Goal: Transaction & Acquisition: Purchase product/service

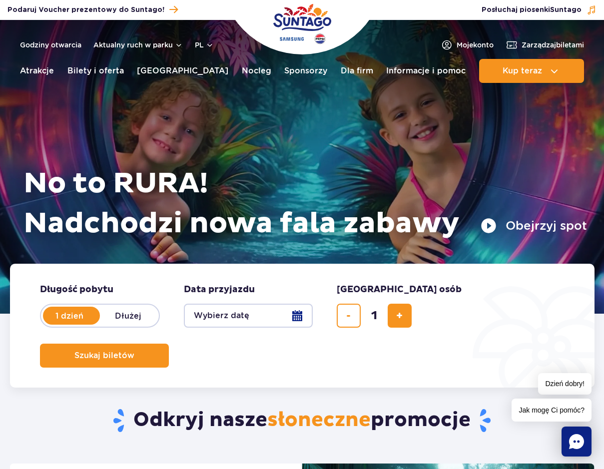
click at [225, 314] on button "Wybierz datę" at bounding box center [248, 316] width 129 height 24
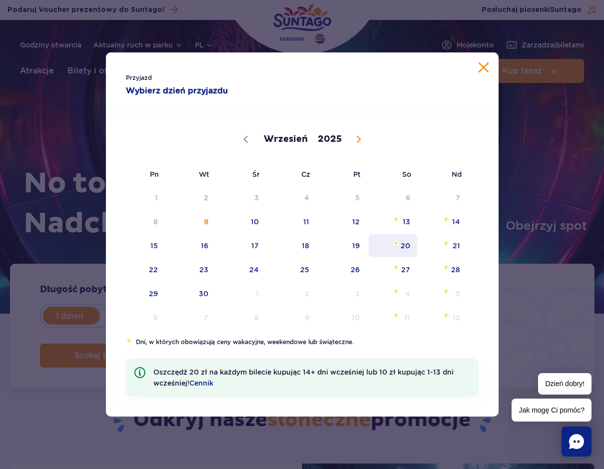
click at [405, 250] on span "20" at bounding box center [393, 245] width 50 height 23
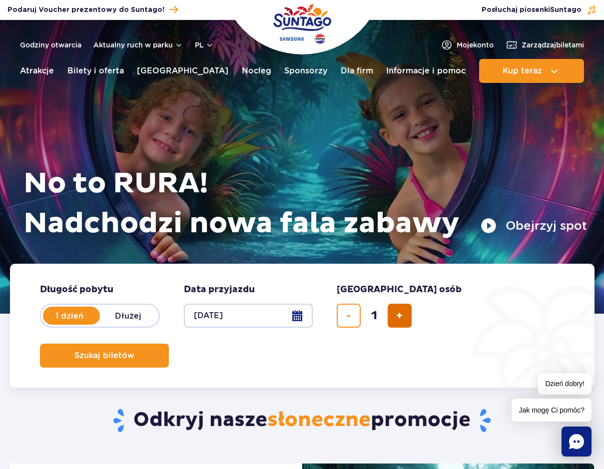
click at [396, 327] on form "Długość pobytu długość pobytu w hero 1 dzień Dłużej Data przyjazdu data przyjaz…" at bounding box center [302, 326] width 585 height 124
click at [396, 327] on button "dodaj bilet" at bounding box center [400, 316] width 24 height 24
click at [396, 326] on button "dodaj bilet" at bounding box center [400, 316] width 24 height 24
drag, startPoint x: 396, startPoint y: 324, endPoint x: 458, endPoint y: 323, distance: 62.0
click at [396, 324] on button "dodaj bilet" at bounding box center [400, 316] width 24 height 24
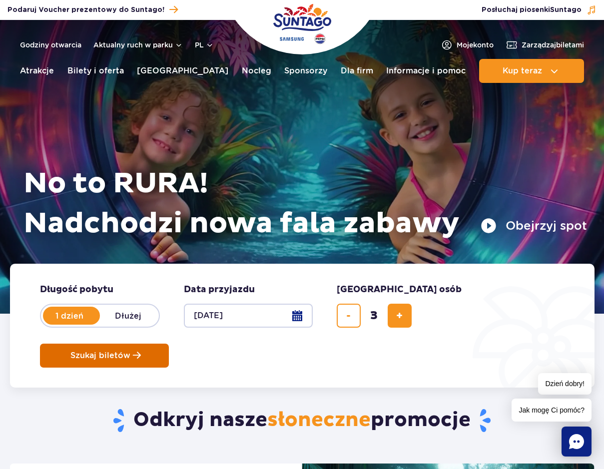
type input "4"
drag, startPoint x: 488, startPoint y: 315, endPoint x: 511, endPoint y: 323, distance: 24.5
click at [130, 351] on span "Szukaj biletów" at bounding box center [100, 355] width 60 height 9
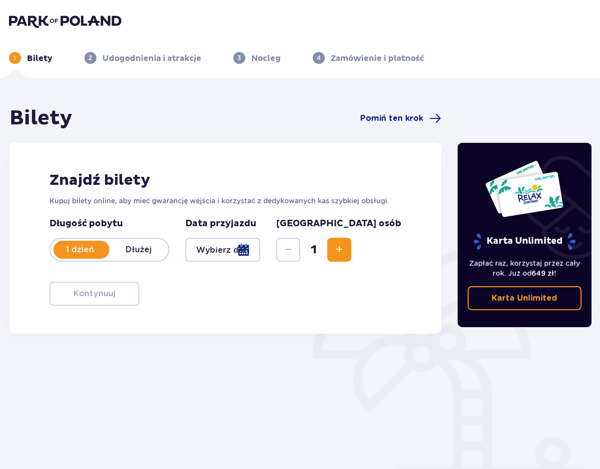
type input "[DATE]"
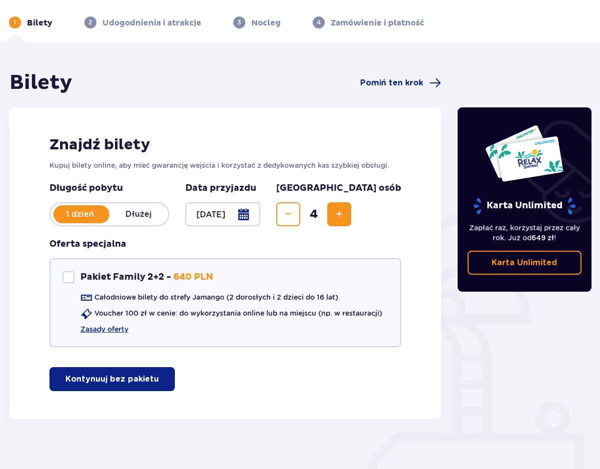
scroll to position [45, 0]
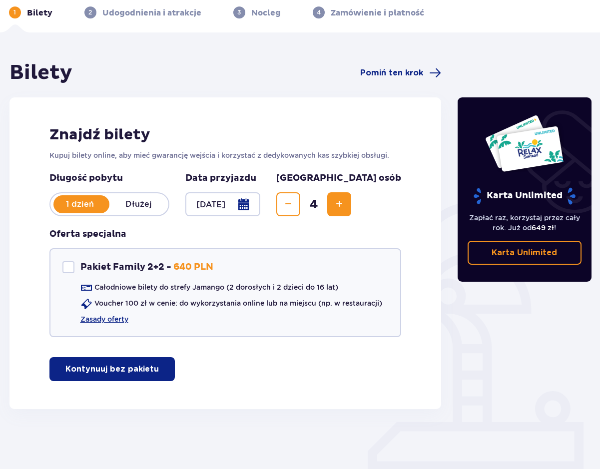
click at [152, 380] on button "Kontynuuj bez pakietu" at bounding box center [111, 369] width 125 height 24
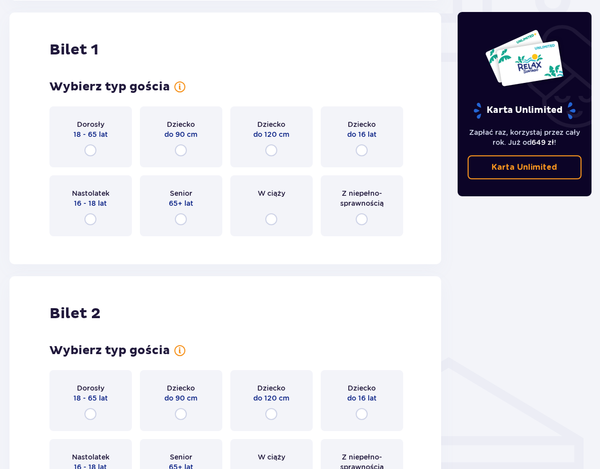
scroll to position [455, 0]
click at [267, 151] on input "radio" at bounding box center [271, 150] width 12 height 12
radio input "true"
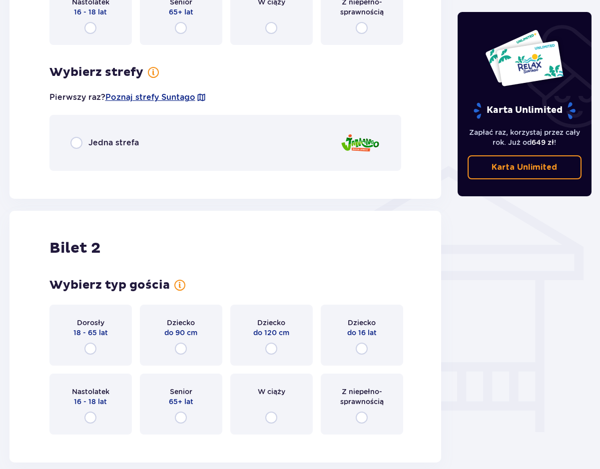
click at [270, 149] on div "Jedna strefa" at bounding box center [225, 143] width 352 height 56
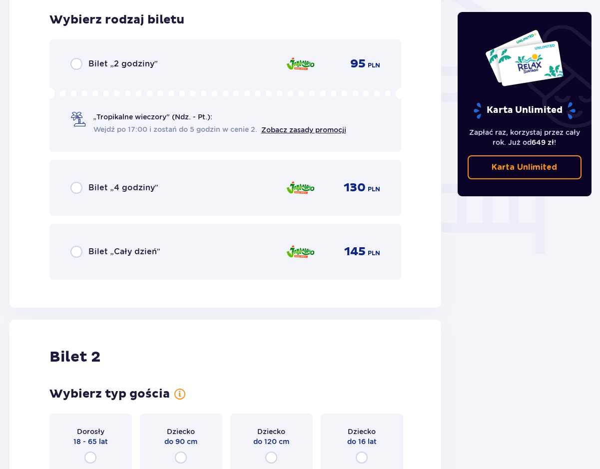
scroll to position [825, 0]
click at [316, 258] on div "145 PLN" at bounding box center [333, 251] width 94 height 21
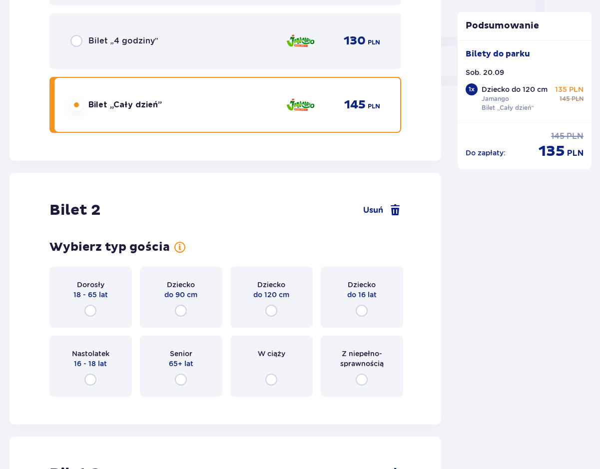
scroll to position [976, 0]
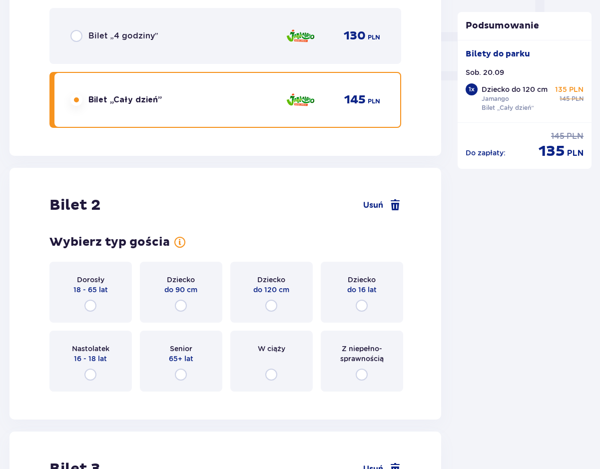
click at [89, 289] on p "18 - 65 lat" at bounding box center [90, 290] width 34 height 10
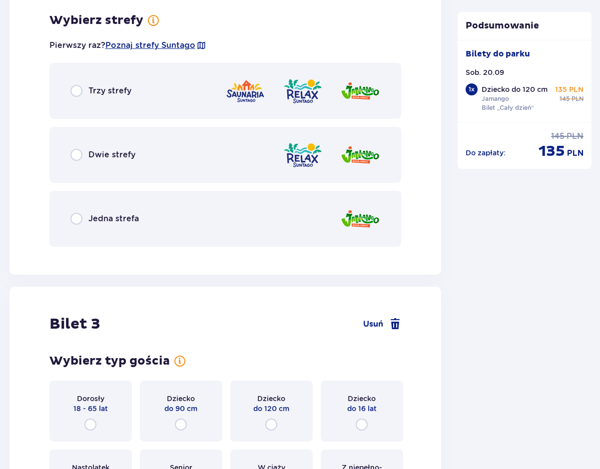
scroll to position [1376, 0]
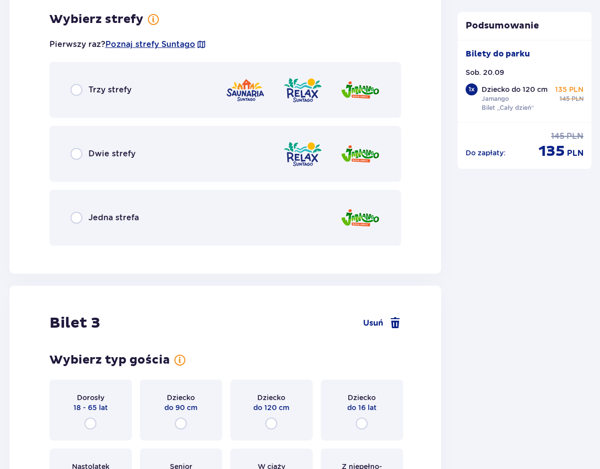
click at [161, 228] on div "Jedna strefa" at bounding box center [225, 218] width 352 height 56
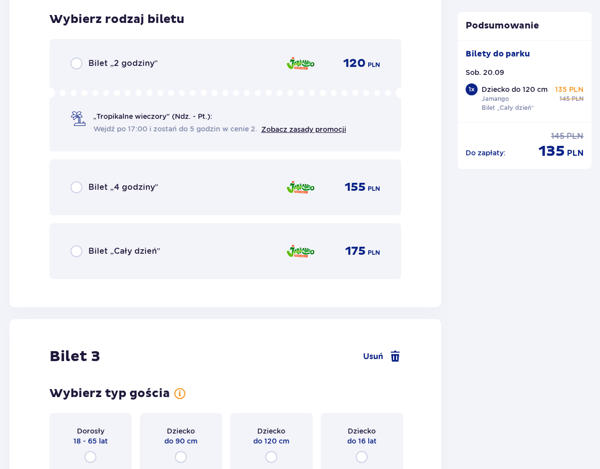
scroll to position [1633, 0]
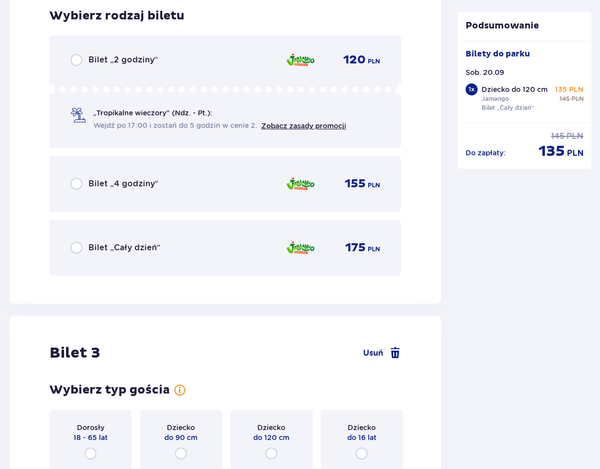
click at [169, 244] on div "Bilet „Cały dzień” 175 PLN" at bounding box center [225, 247] width 310 height 21
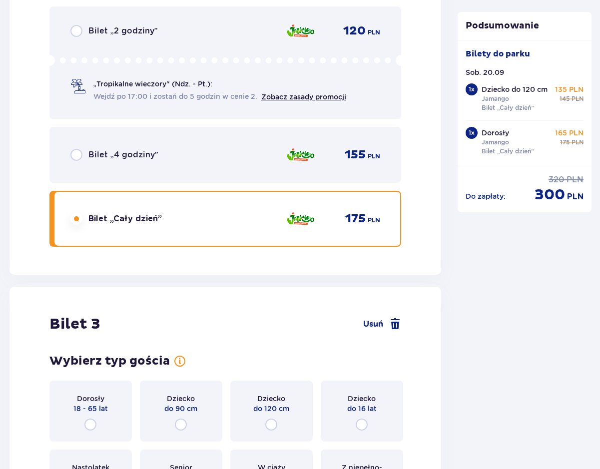
scroll to position [1937, 0]
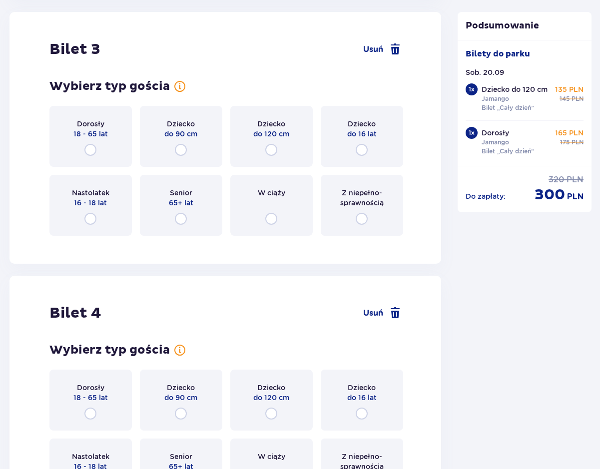
click at [109, 132] on div "Dorosły 18 - 65 lat" at bounding box center [90, 136] width 82 height 61
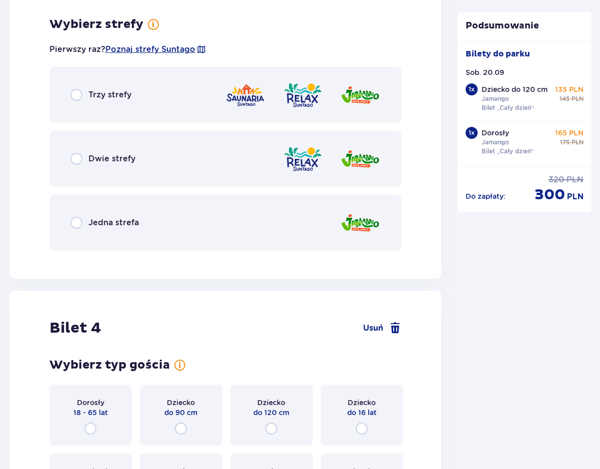
scroll to position [2181, 0]
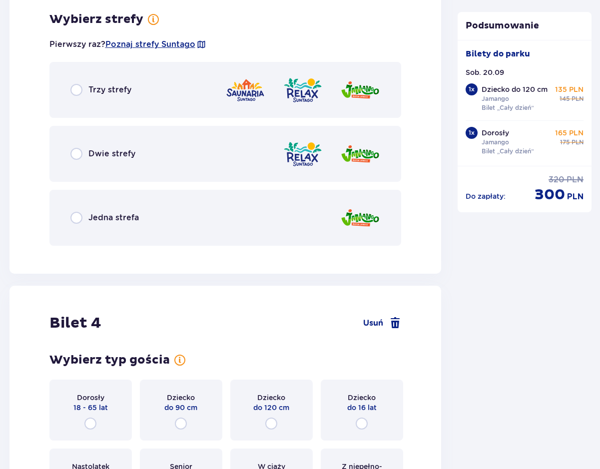
click at [175, 213] on div "Jedna strefa" at bounding box center [225, 218] width 352 height 56
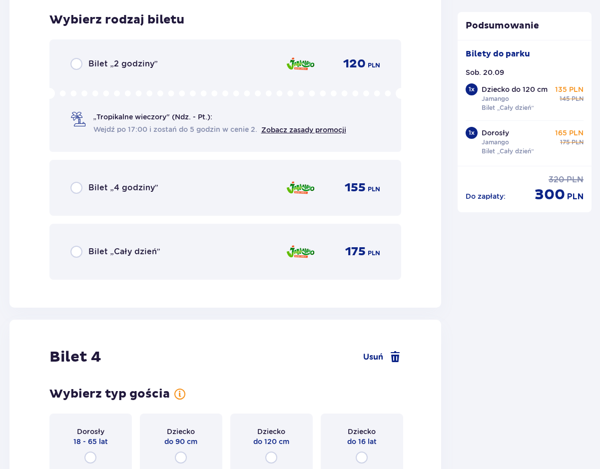
scroll to position [2435, 0]
click at [159, 70] on div "Bilet „2 godziny” 120 PLN „Tropikalne wieczory" (Ndz. - Pt.): Wejdź po 17:00 i …" at bounding box center [225, 95] width 352 height 112
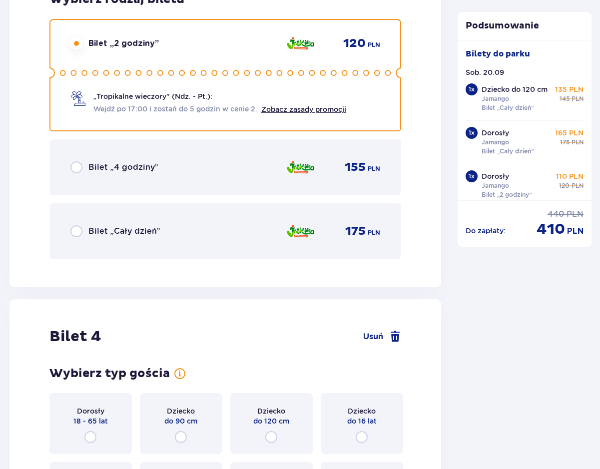
scroll to position [2645, 0]
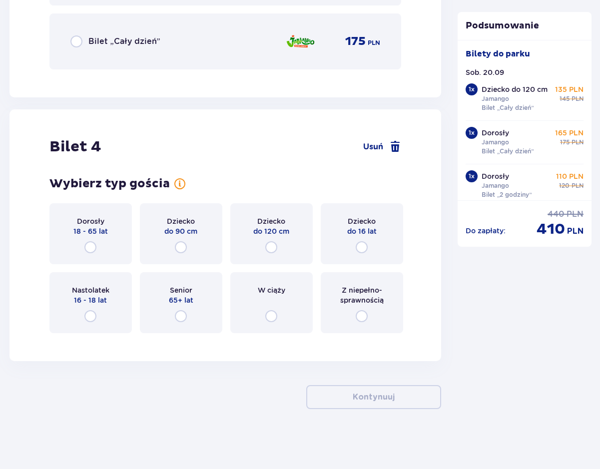
click at [269, 257] on div "Dziecko do 120 cm" at bounding box center [271, 233] width 82 height 61
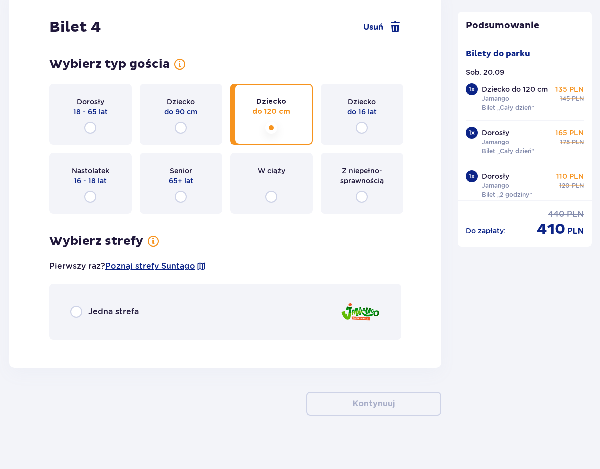
scroll to position [2771, 0]
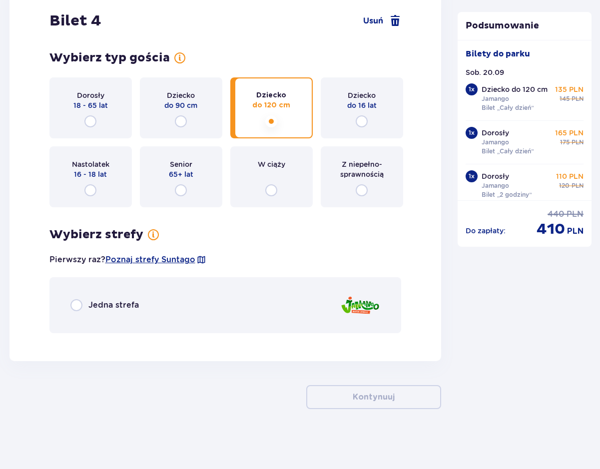
click at [280, 308] on div "Jedna strefa" at bounding box center [225, 305] width 352 height 56
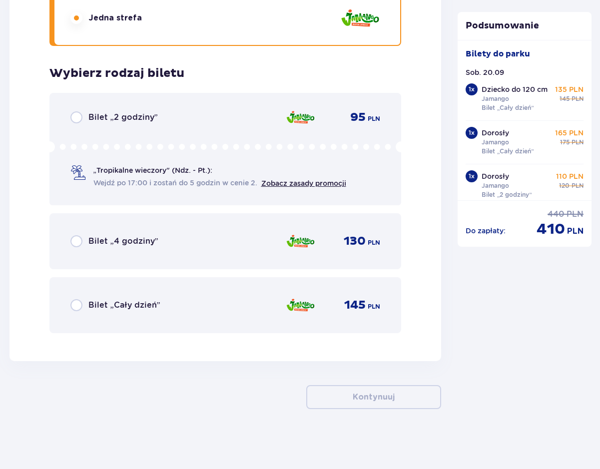
scroll to position [3057, 0]
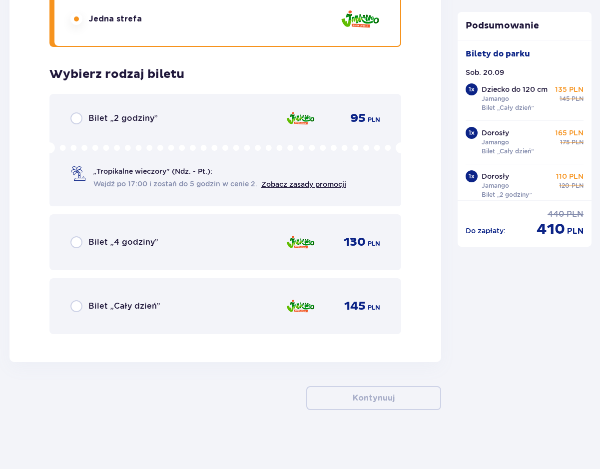
click at [366, 308] on div "145 PLN" at bounding box center [362, 306] width 36 height 15
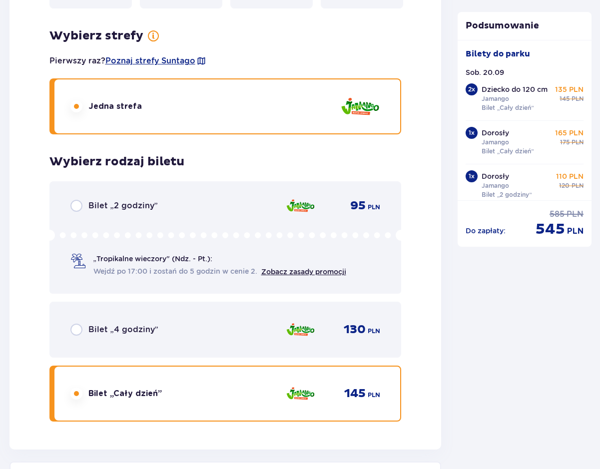
scroll to position [2961, 0]
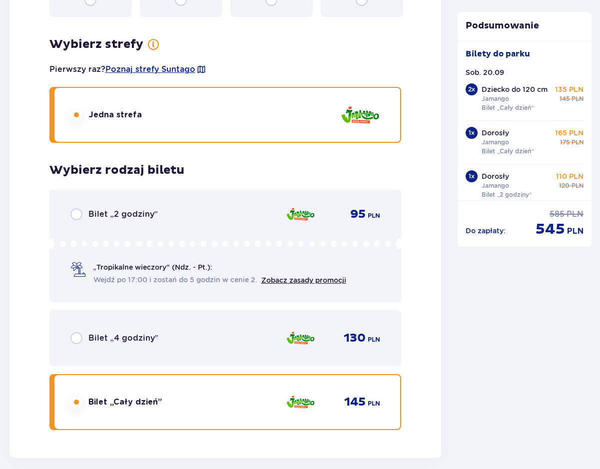
click at [223, 209] on div "Bilet „2 godziny” 95 PLN" at bounding box center [225, 214] width 310 height 12
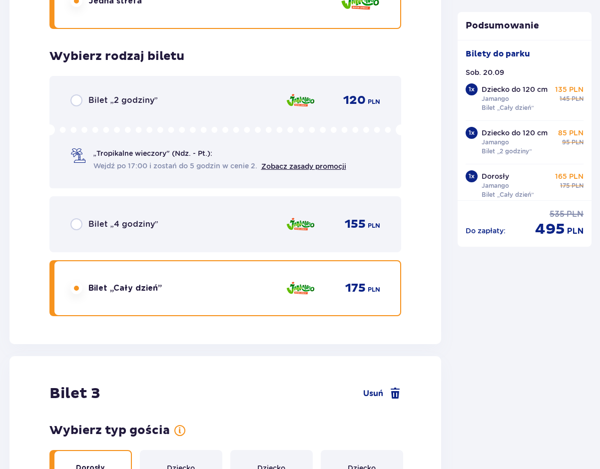
scroll to position [1543, 0]
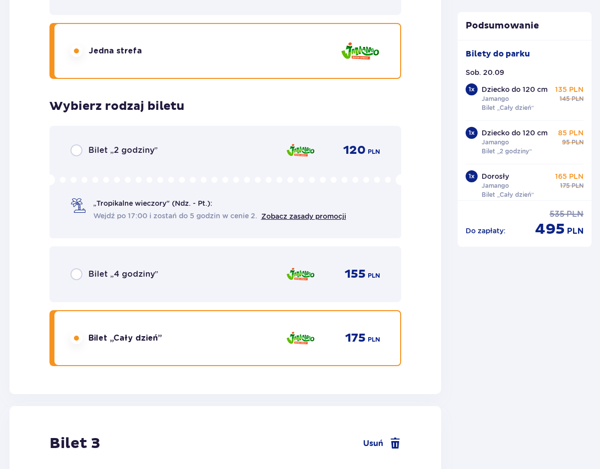
click at [205, 169] on div "Bilet „2 godziny” 120 PLN „Tropikalne wieczory" (Ndz. - Pt.): Wejdź po 17:00 i …" at bounding box center [225, 182] width 352 height 112
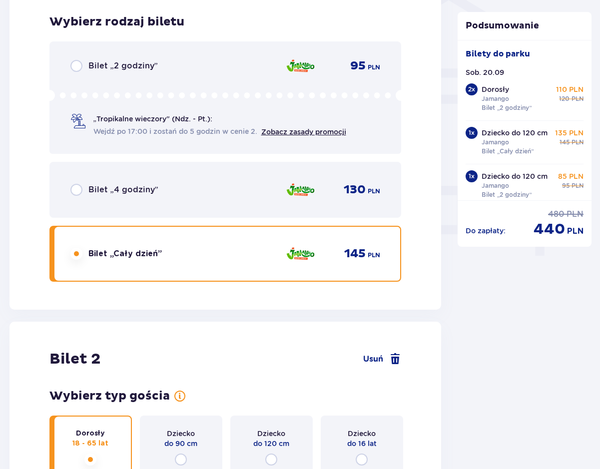
scroll to position [826, 0]
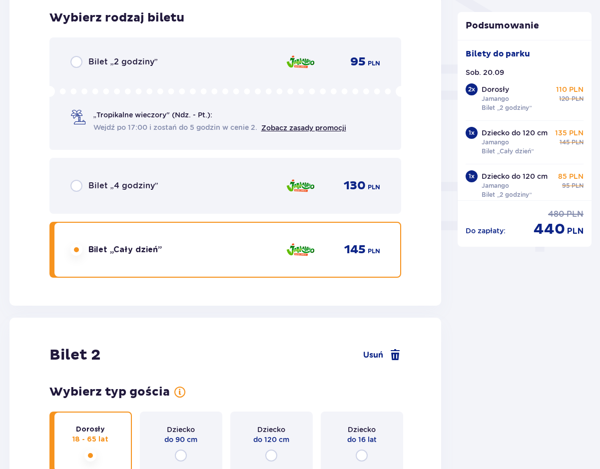
click at [175, 76] on div "Bilet „2 godziny” 95 PLN „Tropikalne wieczory" (Ndz. - Pt.): Wejdź po 17:00 i z…" at bounding box center [225, 93] width 352 height 112
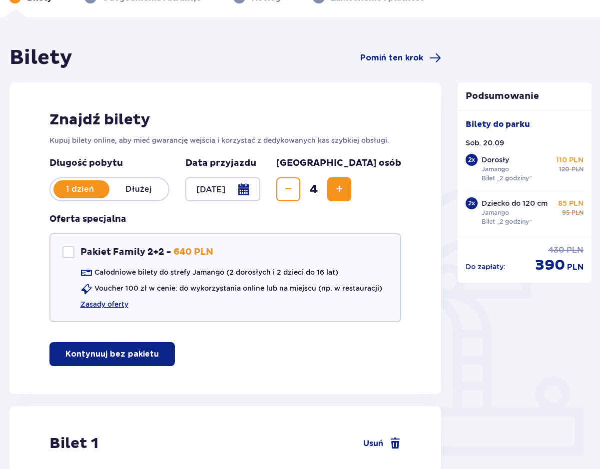
scroll to position [63, 0]
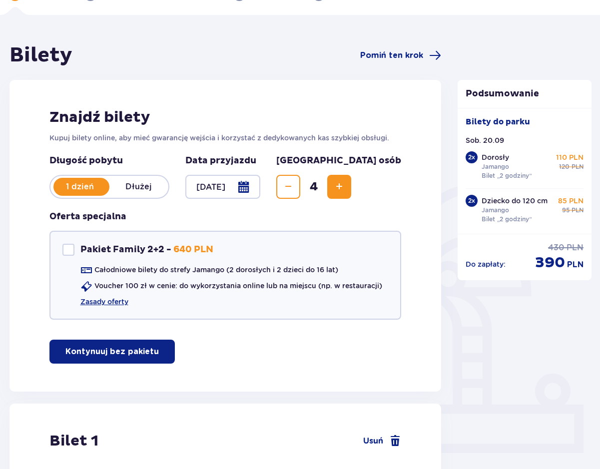
click at [261, 184] on div at bounding box center [222, 187] width 75 height 24
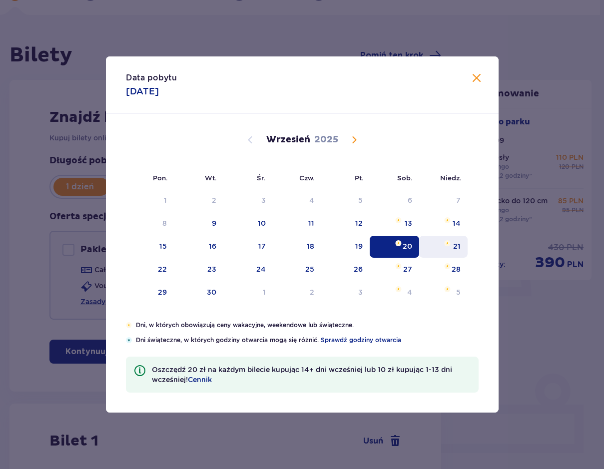
click at [452, 244] on div "21" at bounding box center [443, 247] width 48 height 22
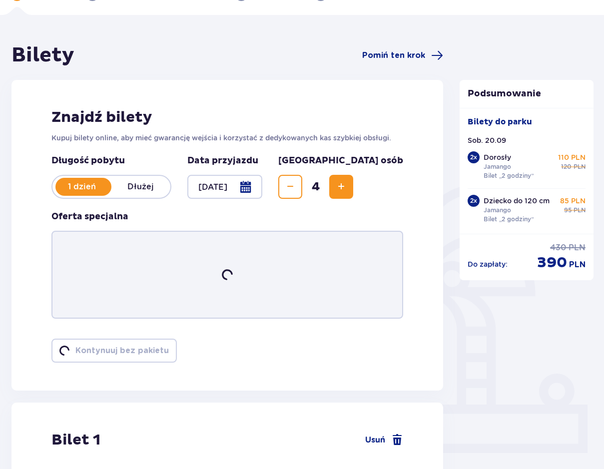
type input "21.09.25"
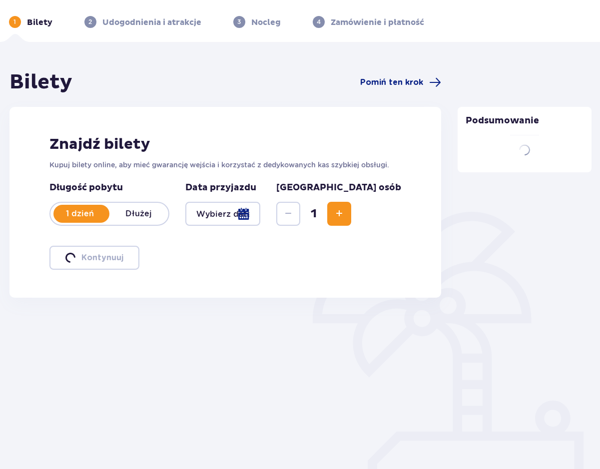
scroll to position [40, 0]
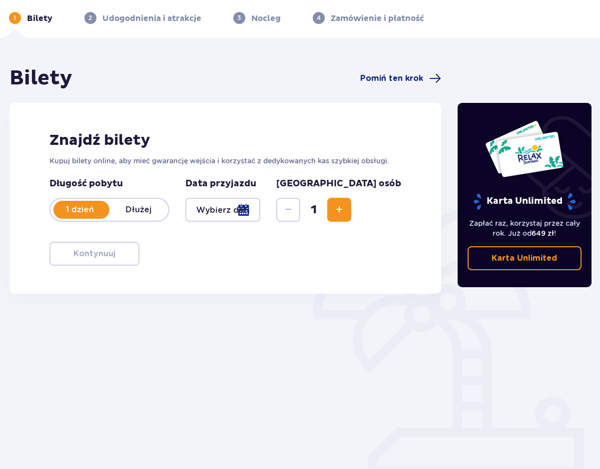
click at [261, 212] on div at bounding box center [222, 210] width 75 height 24
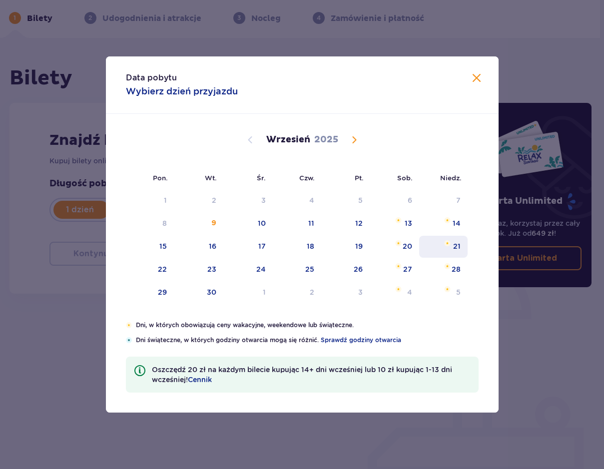
click at [459, 251] on div "21" at bounding box center [456, 246] width 7 height 10
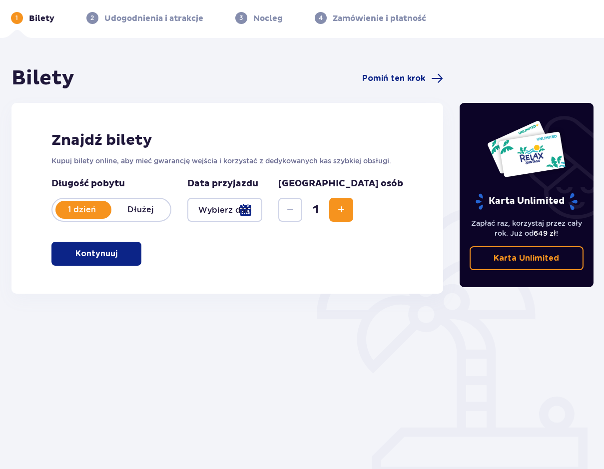
type input "21.09.25"
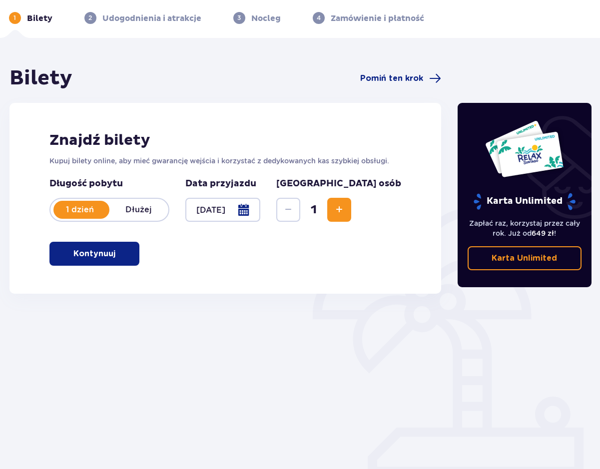
click at [345, 209] on span "Increase" at bounding box center [339, 210] width 12 height 12
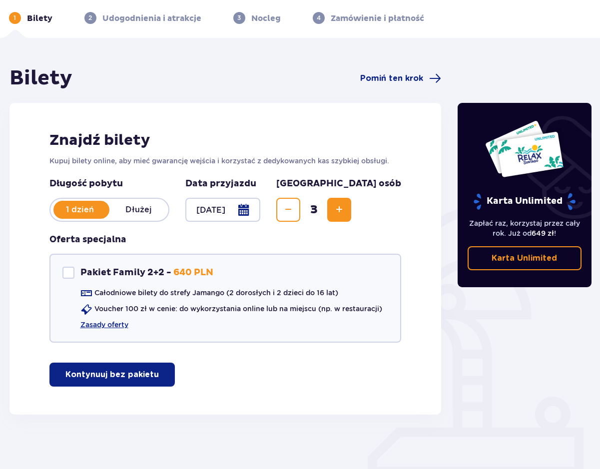
click at [345, 209] on span "Increase" at bounding box center [339, 210] width 12 height 12
click at [121, 378] on p "Kontynuuj bez pakietu" at bounding box center [111, 374] width 93 height 11
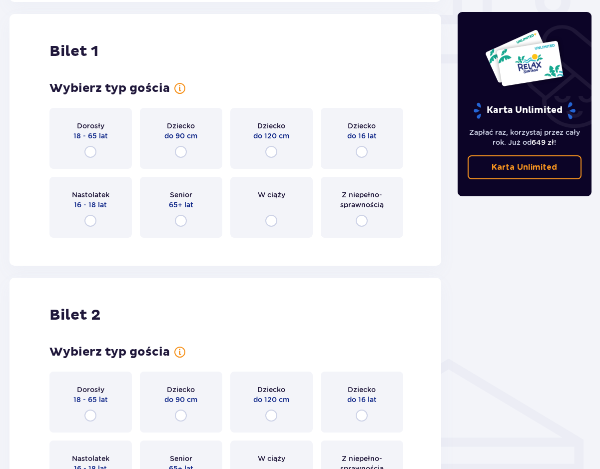
scroll to position [455, 0]
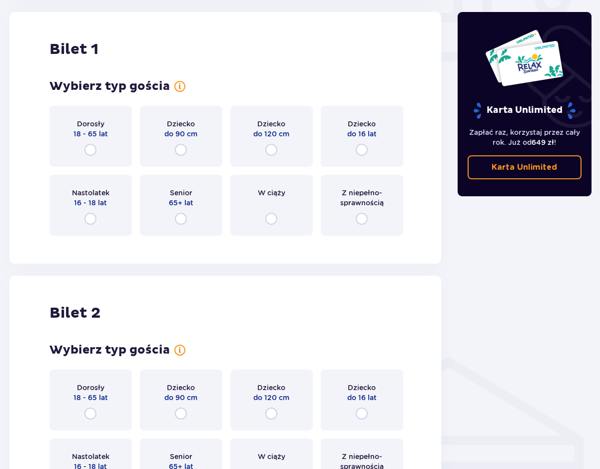
click at [101, 153] on div "Dorosły 18 - 65 lat" at bounding box center [90, 136] width 82 height 61
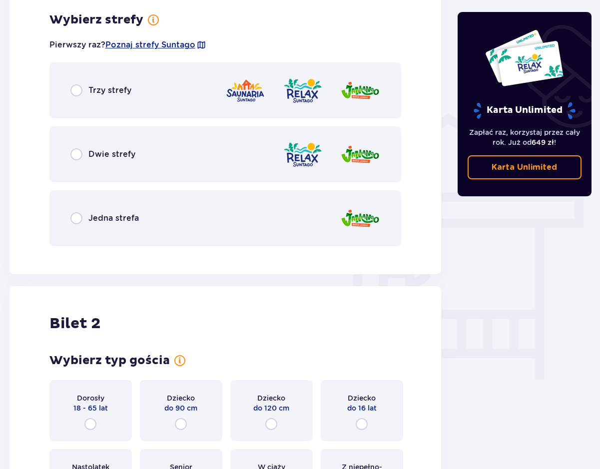
scroll to position [699, 0]
click at [178, 210] on div "Jedna strefa" at bounding box center [225, 218] width 352 height 56
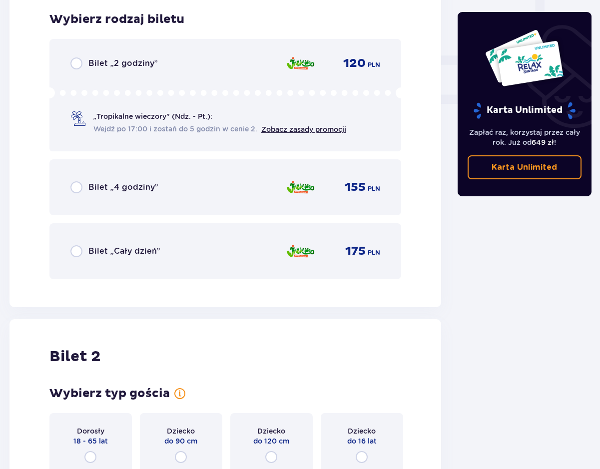
click at [136, 69] on div "Bilet „2 godziny”" at bounding box center [113, 63] width 87 height 12
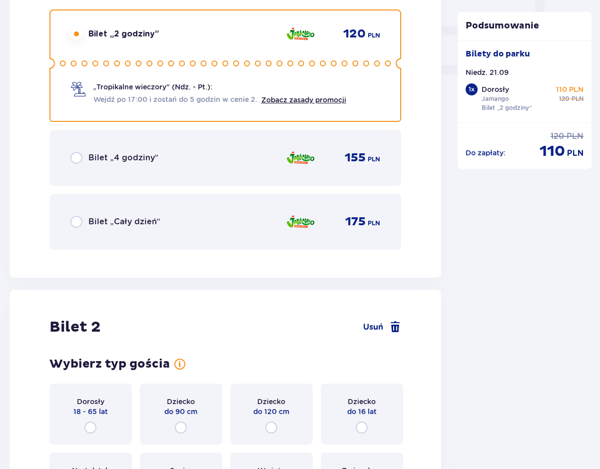
scroll to position [1260, 0]
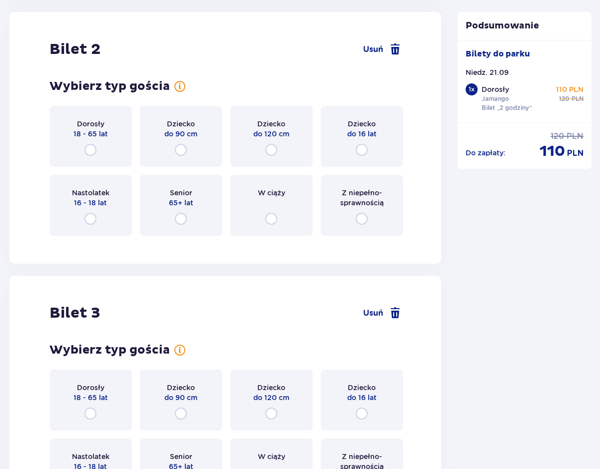
click at [89, 142] on div "Dorosły 18 - 65 lat" at bounding box center [90, 136] width 82 height 61
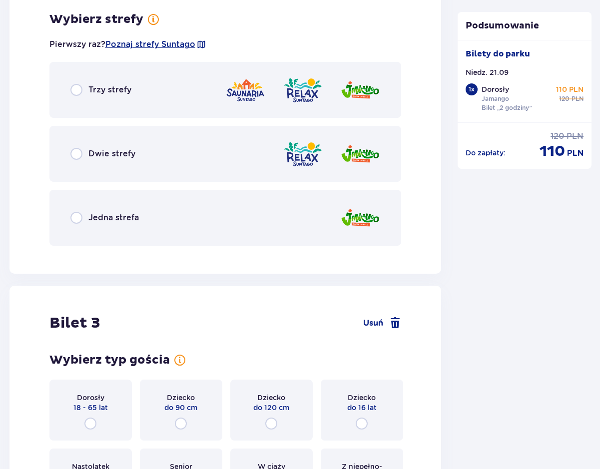
click at [157, 94] on div "Trzy strefy" at bounding box center [225, 90] width 352 height 56
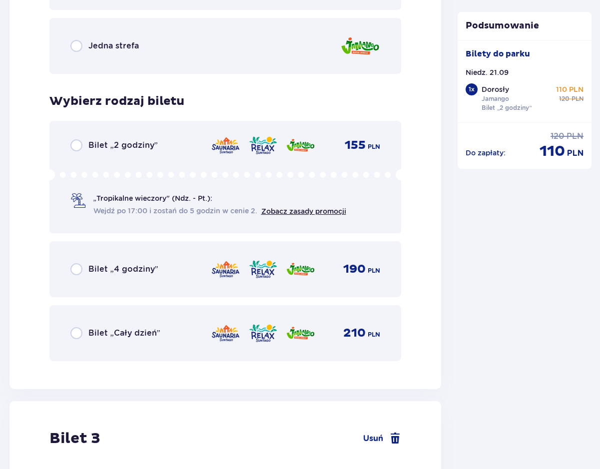
scroll to position [1665, 0]
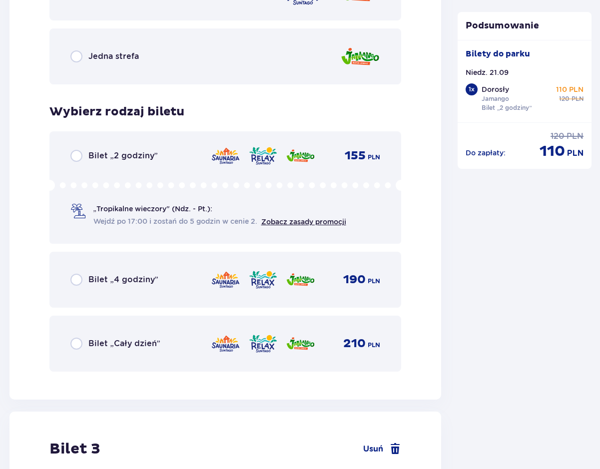
click at [154, 55] on div "Jedna strefa" at bounding box center [225, 56] width 352 height 56
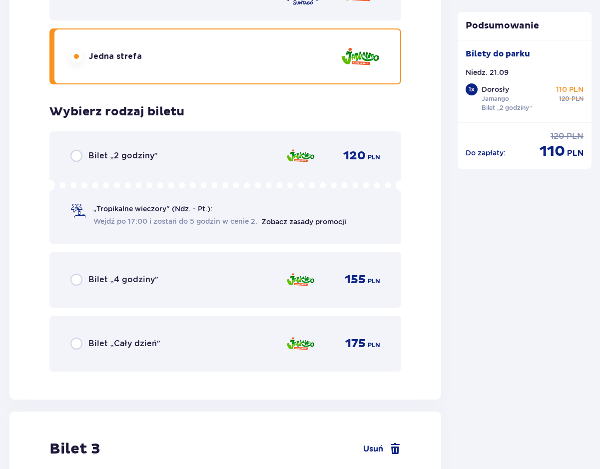
click at [175, 152] on div "Bilet „2 godziny” 120 PLN" at bounding box center [225, 156] width 310 height 12
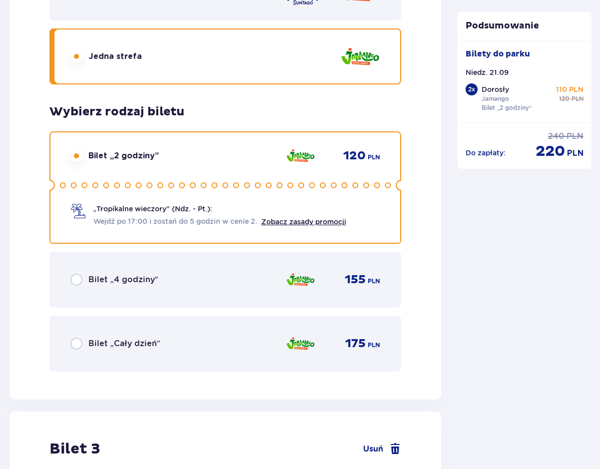
scroll to position [2065, 0]
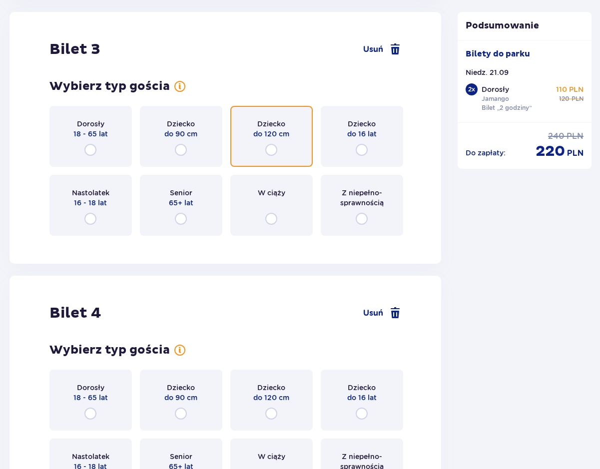
click at [275, 150] on input "radio" at bounding box center [271, 150] width 12 height 12
radio input "true"
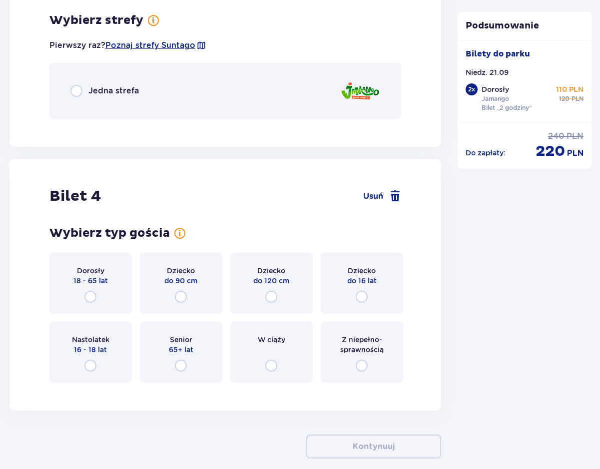
scroll to position [2309, 0]
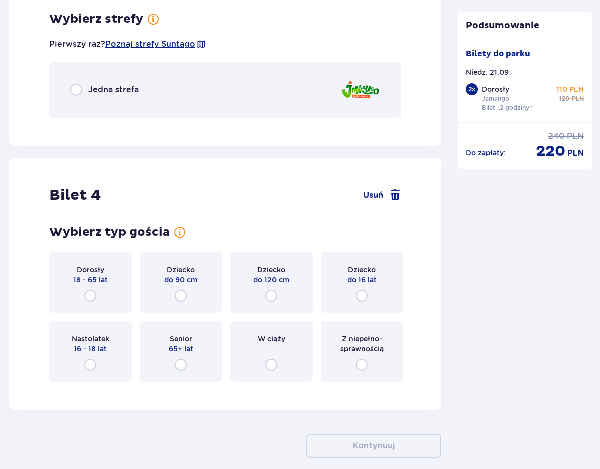
click at [183, 82] on div "Jedna strefa" at bounding box center [225, 90] width 352 height 56
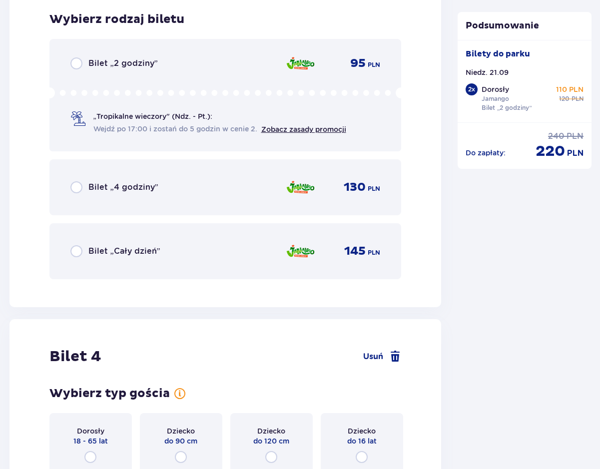
click at [213, 74] on div "Bilet „2 godziny” 95 PLN „Tropikalne wieczory" (Ndz. - Pt.): Wejdź po 17:00 i z…" at bounding box center [225, 95] width 352 height 112
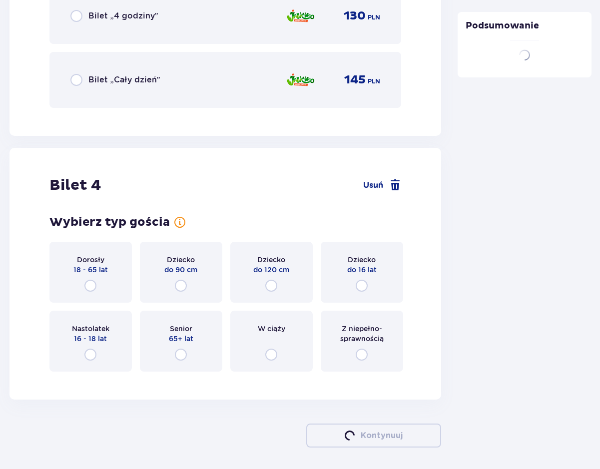
scroll to position [2634, 0]
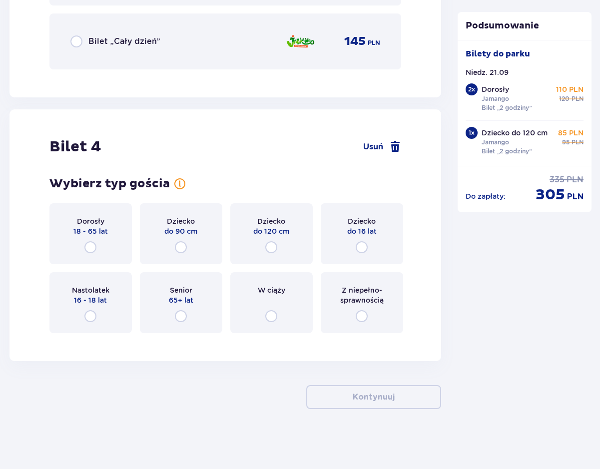
click at [290, 245] on div "Dziecko do 120 cm" at bounding box center [271, 233] width 82 height 61
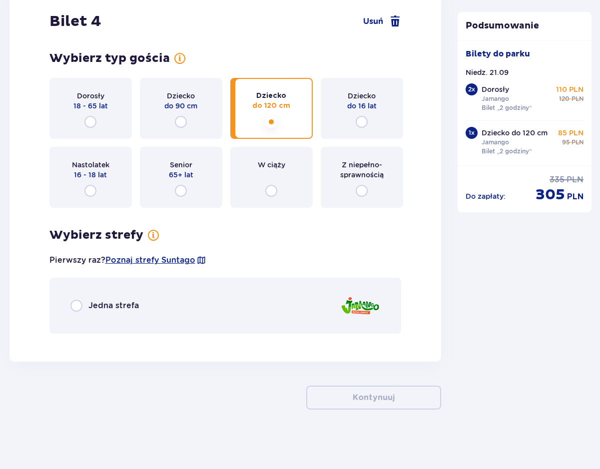
scroll to position [2771, 0]
click at [262, 319] on div "Jedna strefa" at bounding box center [225, 305] width 352 height 56
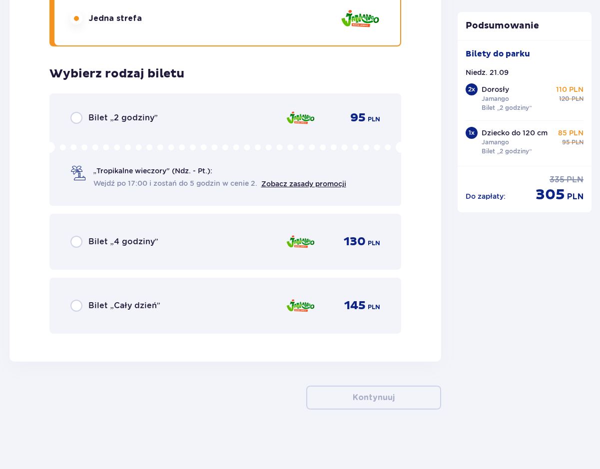
scroll to position [3058, 0]
click at [179, 126] on div "Bilet „2 godziny” 95 PLN „Tropikalne wieczory" (Ndz. - Pt.): Wejdź po 17:00 i z…" at bounding box center [225, 149] width 352 height 112
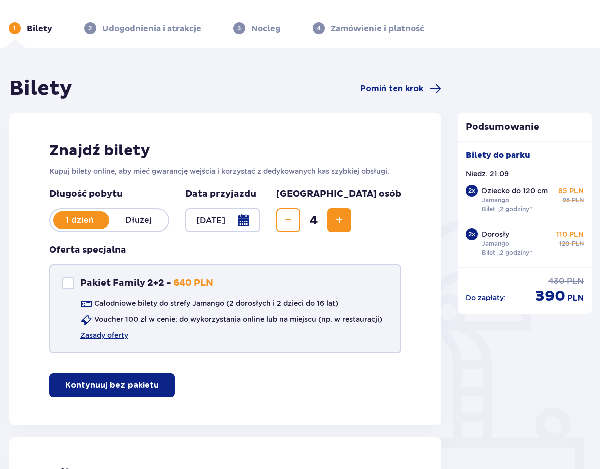
scroll to position [0, 0]
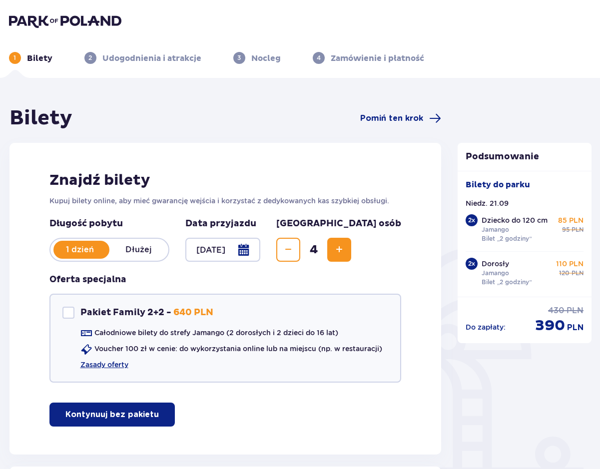
click at [66, 25] on img at bounding box center [65, 21] width 112 height 14
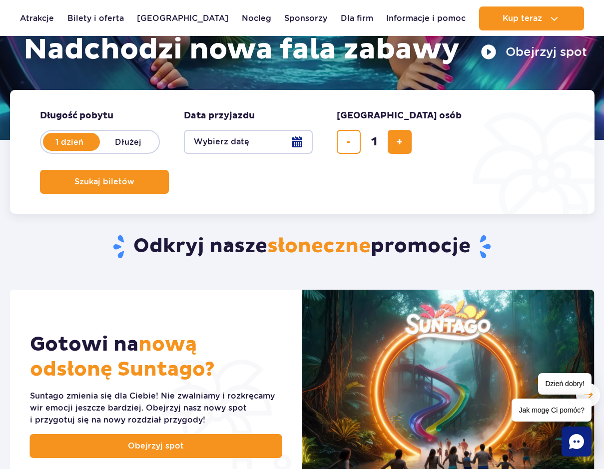
scroll to position [174, 0]
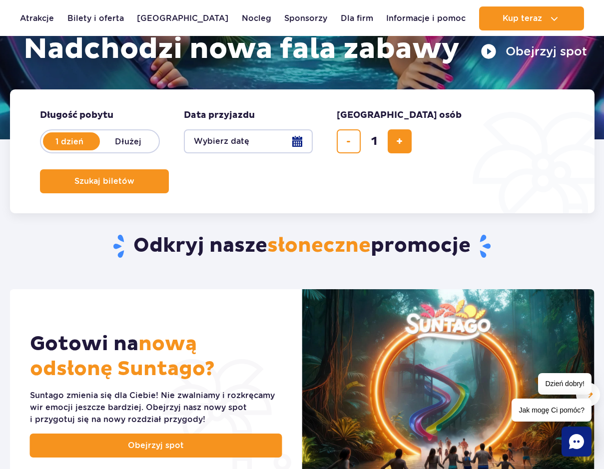
click at [269, 142] on button "Wybierz datę" at bounding box center [248, 141] width 129 height 24
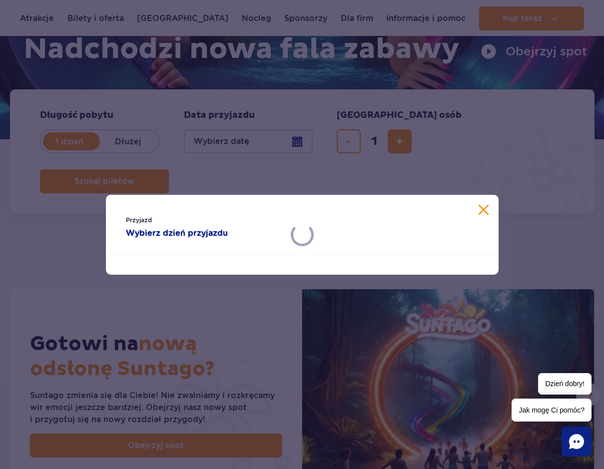
scroll to position [175, 0]
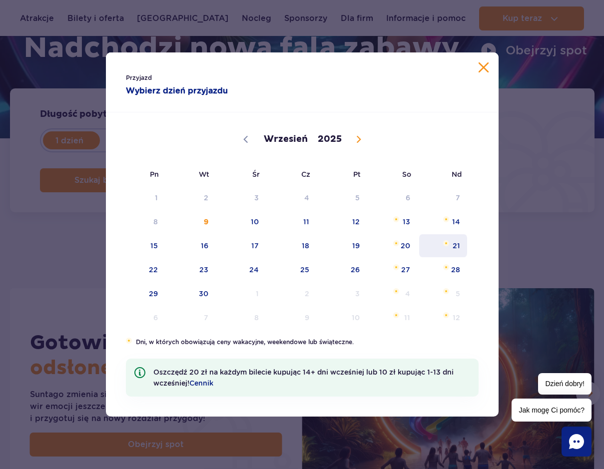
click at [457, 248] on span "21" at bounding box center [443, 245] width 50 height 23
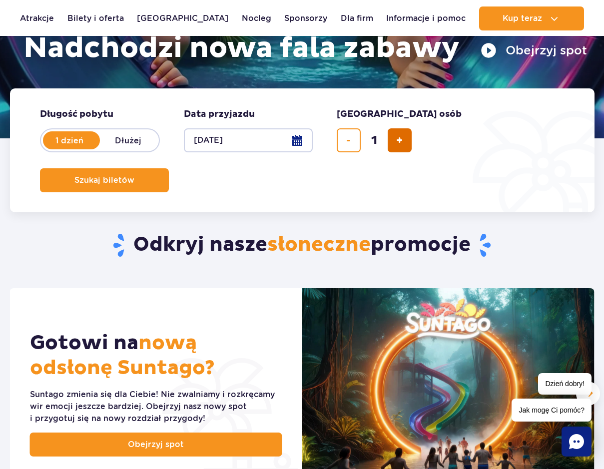
click at [398, 140] on span "dodaj bilet" at bounding box center [399, 140] width 6 height 0
click at [399, 140] on span "dodaj bilet" at bounding box center [399, 140] width 6 height 0
type input "4"
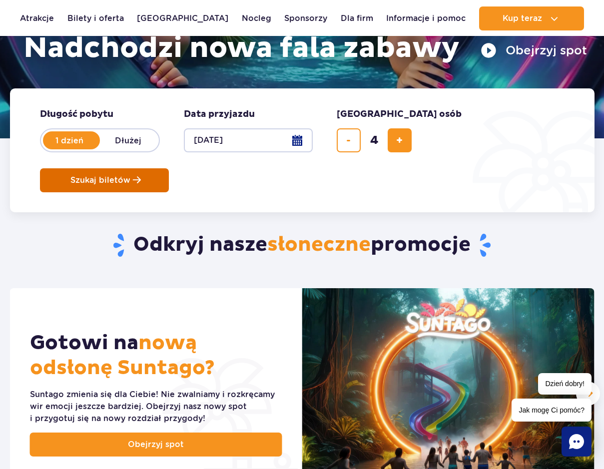
click at [130, 176] on span "Szukaj biletów" at bounding box center [100, 180] width 60 height 9
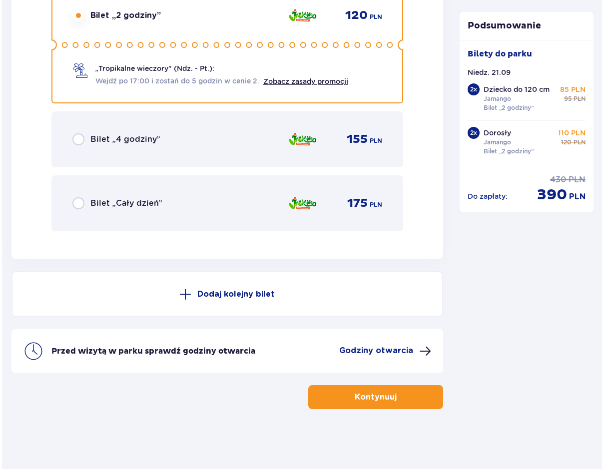
scroll to position [3159, 0]
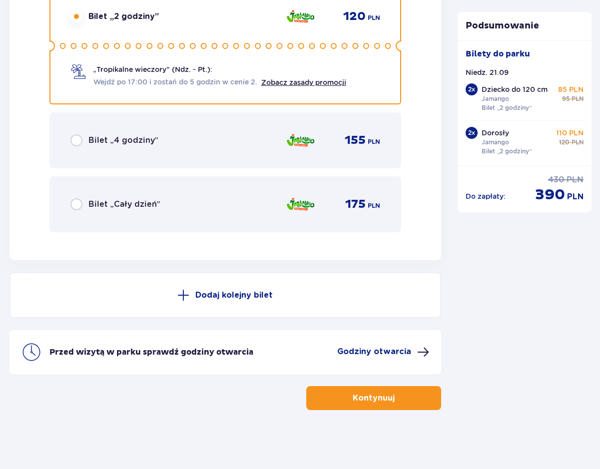
click at [422, 349] on span at bounding box center [423, 352] width 12 height 12
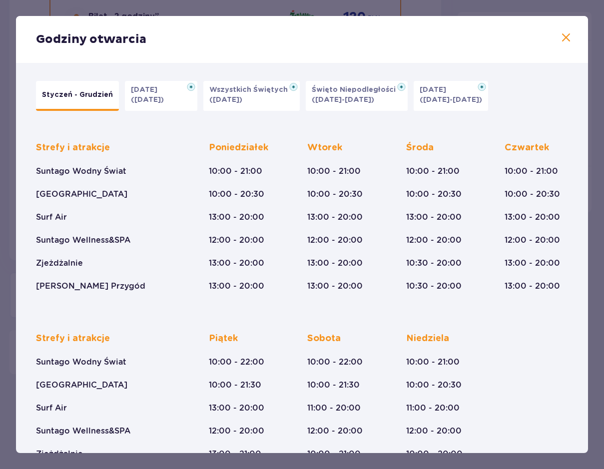
click at [186, 99] on button "Halloween (31.10.25)" at bounding box center [161, 96] width 72 height 30
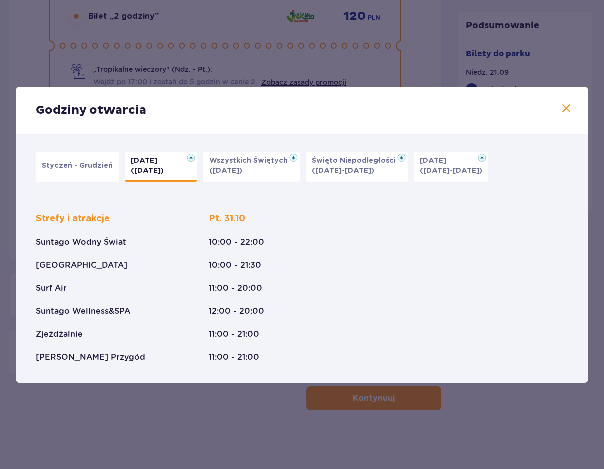
click at [91, 156] on button "Styczeń - Grudzień" at bounding box center [77, 167] width 83 height 30
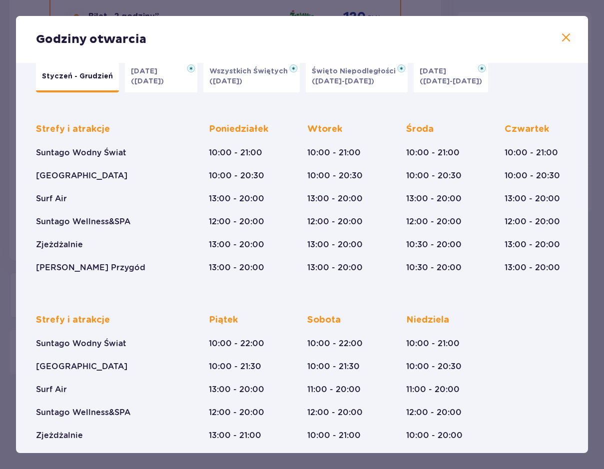
scroll to position [49, 0]
